Goal: Information Seeking & Learning: Learn about a topic

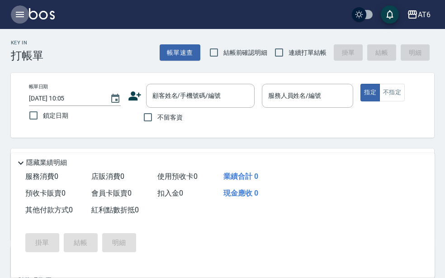
click at [16, 18] on icon "button" at bounding box center [19, 14] width 11 height 11
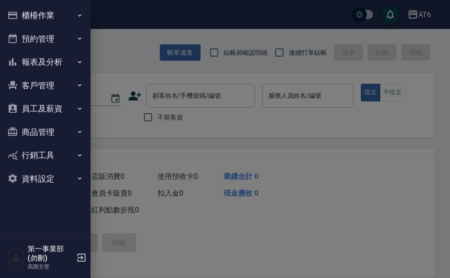
click at [62, 66] on button "報表及分析" at bounding box center [45, 62] width 83 height 24
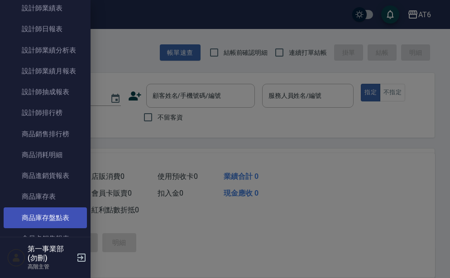
scroll to position [353, 0]
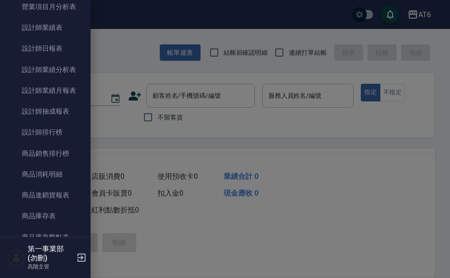
drag, startPoint x: 58, startPoint y: 133, endPoint x: 398, endPoint y: 51, distance: 350.3
click at [58, 133] on link "設計師排行榜" at bounding box center [45, 132] width 83 height 21
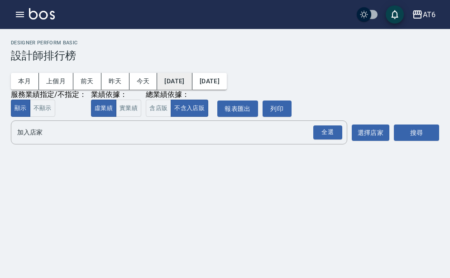
click at [182, 86] on button "[DATE]" at bounding box center [174, 81] width 35 height 17
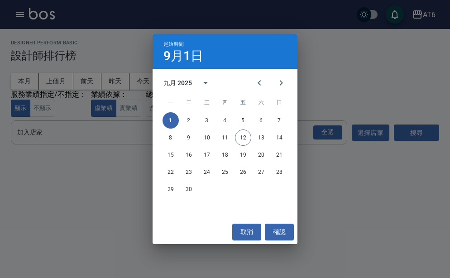
click at [193, 81] on div "九月 2025" at bounding box center [178, 82] width 31 height 9
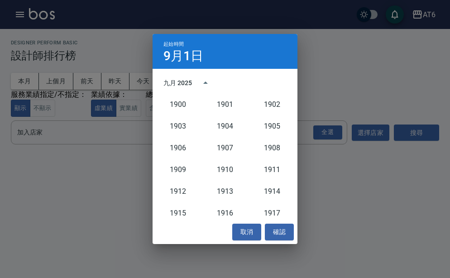
scroll to position [838, 0]
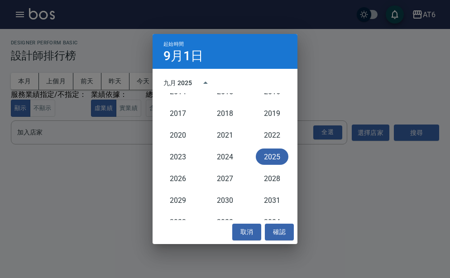
click at [273, 157] on button "2025" at bounding box center [272, 156] width 33 height 16
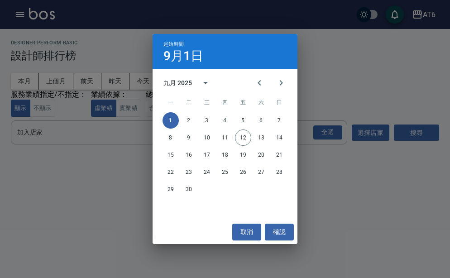
click at [166, 80] on div "九月 2025" at bounding box center [177, 82] width 28 height 9
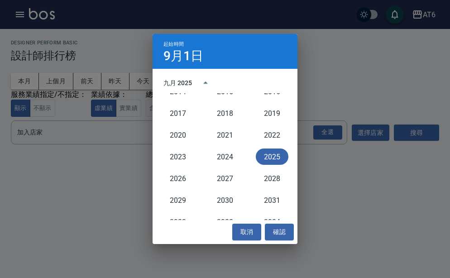
click at [167, 59] on h4 "9月1日" at bounding box center [183, 56] width 40 height 11
click at [271, 159] on button "2025" at bounding box center [272, 156] width 33 height 16
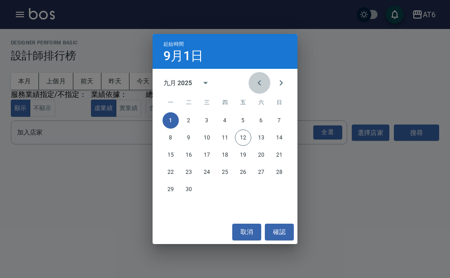
click at [255, 85] on icon "Previous month" at bounding box center [259, 82] width 11 height 11
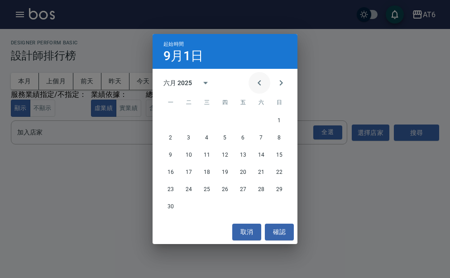
click at [255, 85] on icon "Previous month" at bounding box center [259, 82] width 11 height 11
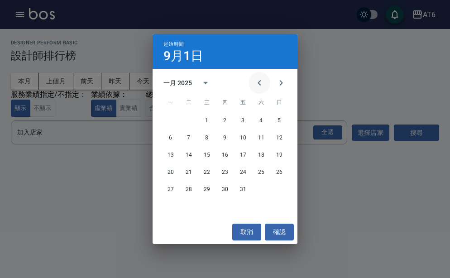
click at [255, 85] on icon "Previous month" at bounding box center [259, 82] width 11 height 11
click at [281, 84] on icon "Next month" at bounding box center [280, 82] width 3 height 5
click at [202, 121] on button "1" at bounding box center [207, 120] width 16 height 16
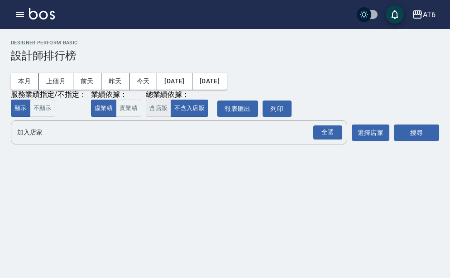
click at [155, 110] on button "含店販" at bounding box center [158, 108] width 25 height 18
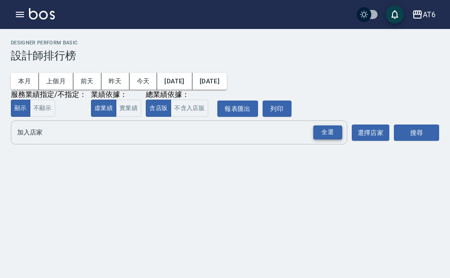
click at [321, 130] on div "全選" at bounding box center [327, 132] width 29 height 14
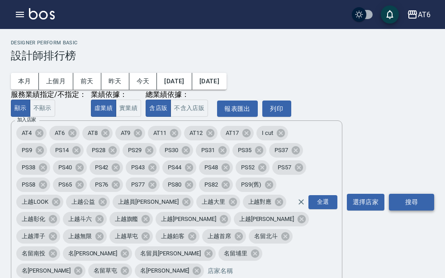
click at [413, 202] on button "搜尋" at bounding box center [411, 202] width 45 height 17
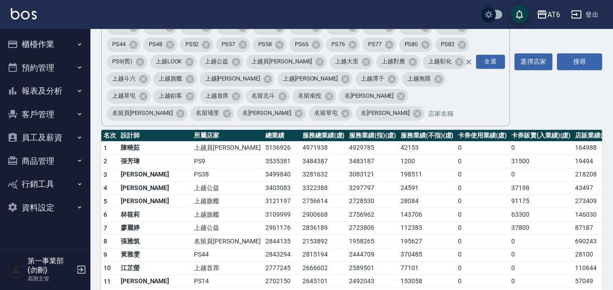
scroll to position [109, 0]
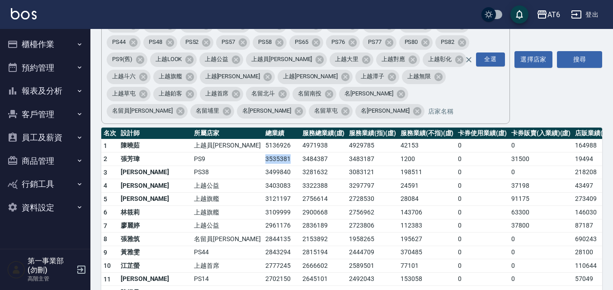
drag, startPoint x: 218, startPoint y: 177, endPoint x: 250, endPoint y: 177, distance: 31.2
click at [263, 166] on td "3535381" at bounding box center [281, 159] width 37 height 14
drag, startPoint x: 247, startPoint y: 190, endPoint x: 213, endPoint y: 193, distance: 33.6
click at [213, 179] on tr "3 [PERSON_NAME] PS38 3499840 3281632 3083121 198511 0 0 218208 7378 / 0" at bounding box center [388, 173] width 574 height 14
drag, startPoint x: 219, startPoint y: 204, endPoint x: 249, endPoint y: 199, distance: 30.3
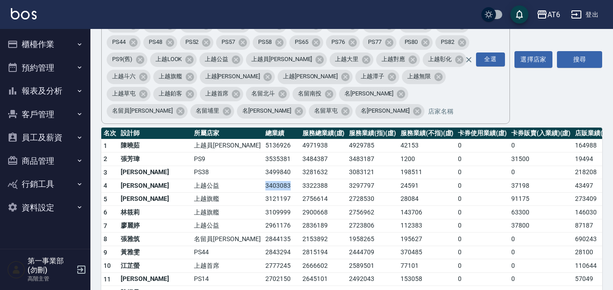
click at [263, 193] on td "3403083" at bounding box center [281, 186] width 37 height 14
drag, startPoint x: 244, startPoint y: 215, endPoint x: 209, endPoint y: 222, distance: 35.6
click at [209, 206] on tr "5 [PERSON_NAME] 上越旗艦 3121197 2756614 2728530 28084 0 91175 273409 4046 / 0" at bounding box center [388, 199] width 574 height 14
drag, startPoint x: 210, startPoint y: 232, endPoint x: 249, endPoint y: 228, distance: 39.2
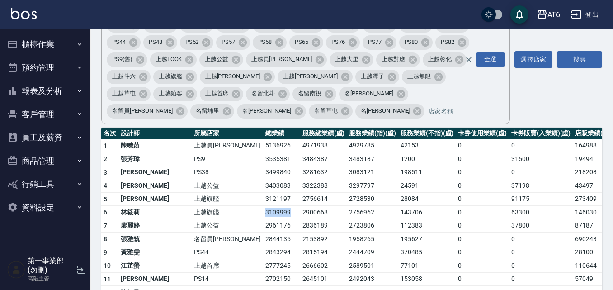
click at [249, 219] on tr "6 [PERSON_NAME]旗艦 3109999 2900668 2756962 143706 0 63300 146030 3298 / 0" at bounding box center [388, 213] width 574 height 14
click at [263, 219] on td "3109999" at bounding box center [281, 213] width 37 height 14
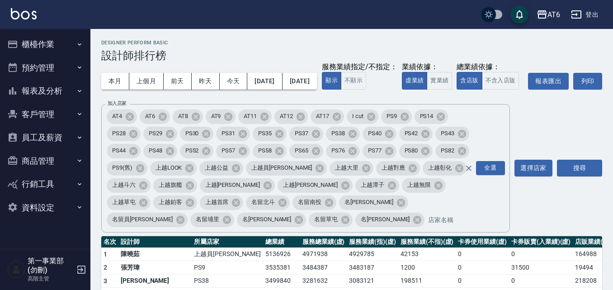
scroll to position [11, 0]
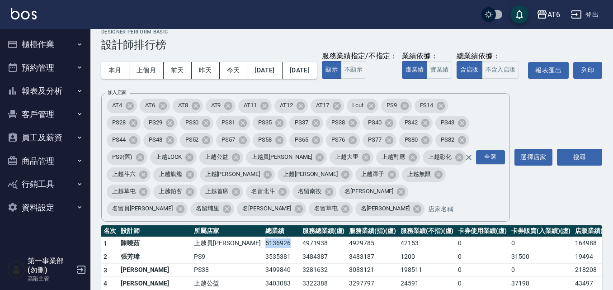
drag, startPoint x: 218, startPoint y: 262, endPoint x: 243, endPoint y: 261, distance: 25.8
click at [263, 250] on td "5136926" at bounding box center [281, 244] width 37 height 14
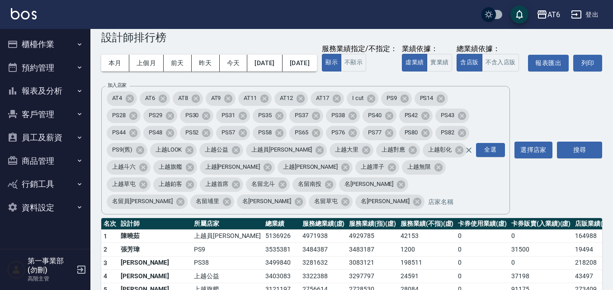
scroll to position [0, 0]
